Goal: Contribute content: Add original content to the website for others to see

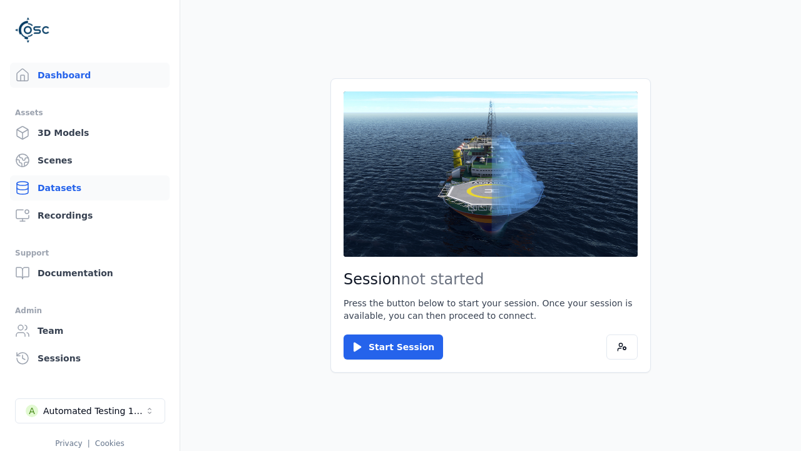
click at [89, 188] on link "Datasets" at bounding box center [90, 187] width 160 height 25
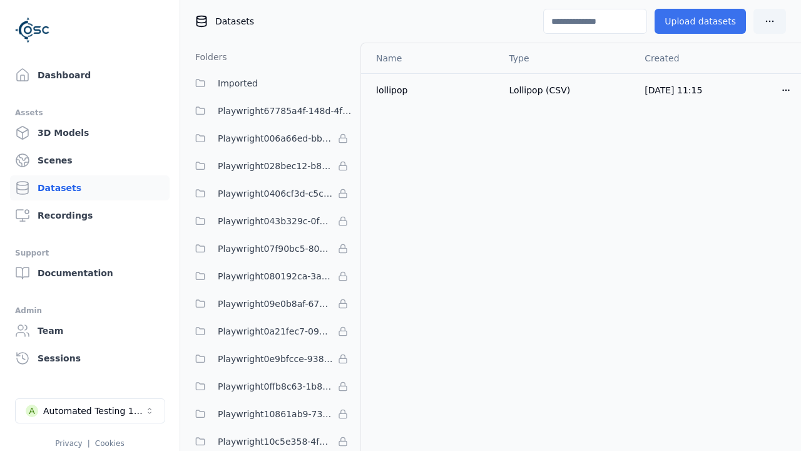
click at [705, 21] on button "Upload datasets" at bounding box center [700, 21] width 91 height 25
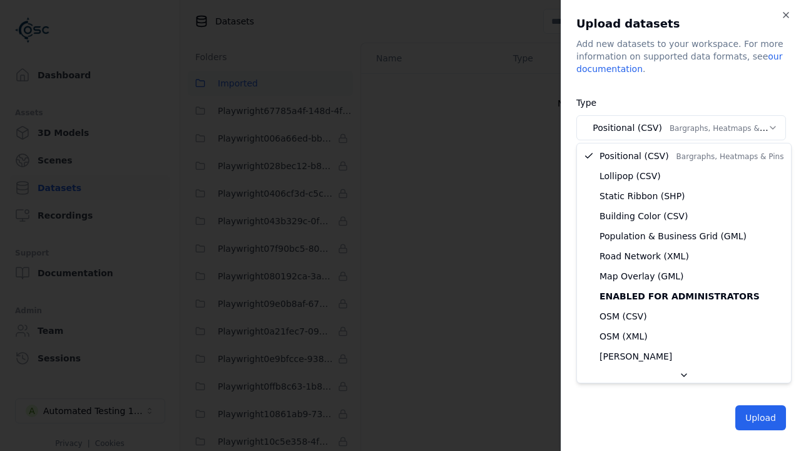
click at [681, 128] on body "Support Dashboard Assets 3D Models Scenes Datasets Recordings Support Documenta…" at bounding box center [400, 225] width 801 height 451
select select "*****"
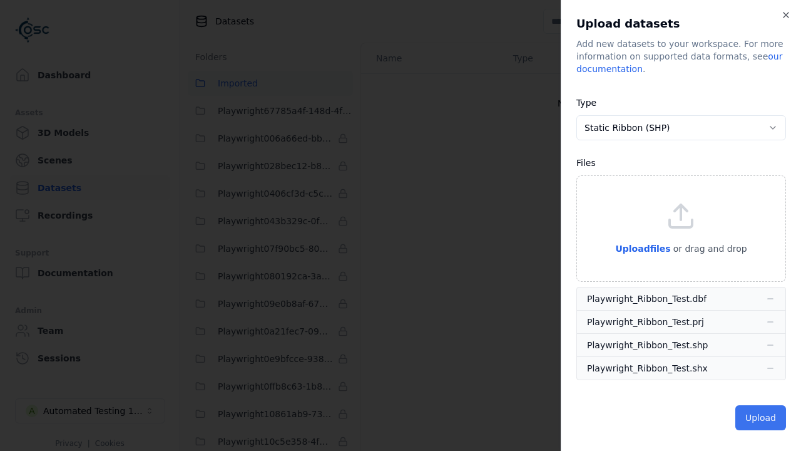
click at [762, 416] on button "Upload" at bounding box center [760, 417] width 51 height 25
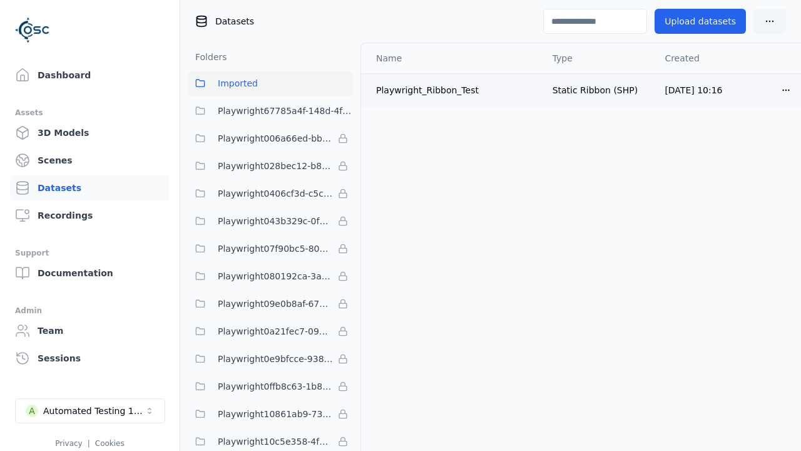
click at [783, 89] on html "Support Dashboard Assets 3D Models Scenes Datasets Recordings Support Documenta…" at bounding box center [400, 225] width 801 height 451
click at [753, 139] on div "Delete" at bounding box center [758, 138] width 74 height 20
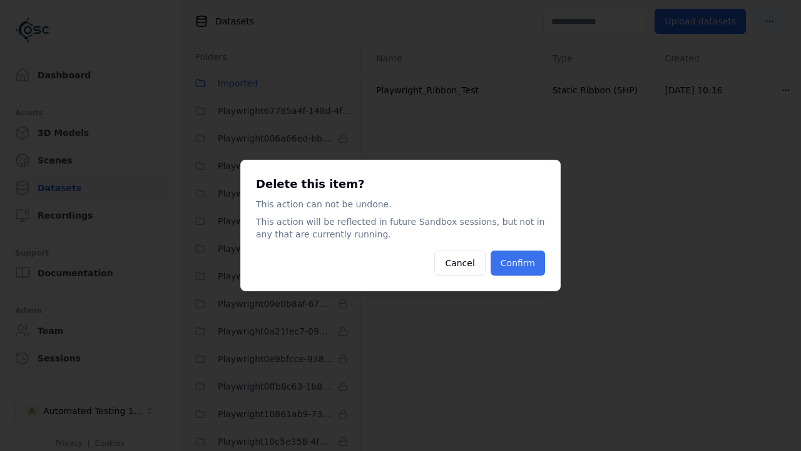
click at [526, 260] on button "Confirm" at bounding box center [518, 262] width 54 height 25
